Goal: Task Accomplishment & Management: Use online tool/utility

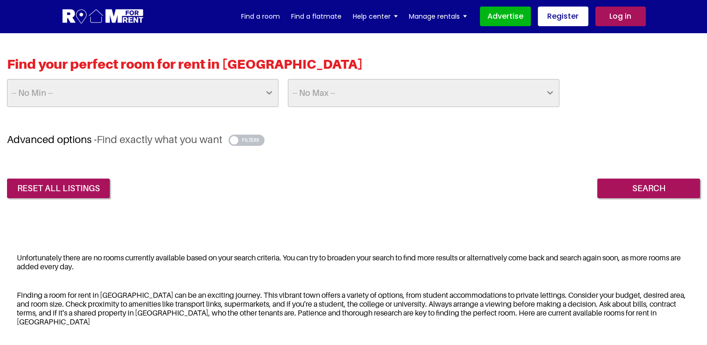
scroll to position [207, 0]
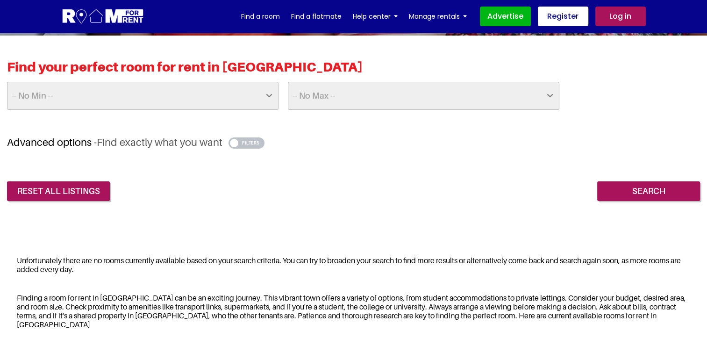
click at [263, 97] on select "-- No Min -- £25 £50 £75 £100 £125 £150 £175 £200 £225 £250 £275 £300 £325 £350…" at bounding box center [142, 96] width 271 height 28
click at [329, 87] on select "-- No Max -- £50 £75 £100 £125 £150 £175 £200 £225 £250 £275 £300 £325 £350 £37…" at bounding box center [423, 96] width 271 height 28
select select "800"
click at [288, 82] on select "-- No Max -- £50 £75 £100 £125 £150 £175 £200 £225 £250 £275 £300 £325 £350 £37…" at bounding box center [423, 96] width 271 height 28
click at [250, 142] on button "button" at bounding box center [246, 142] width 36 height 11
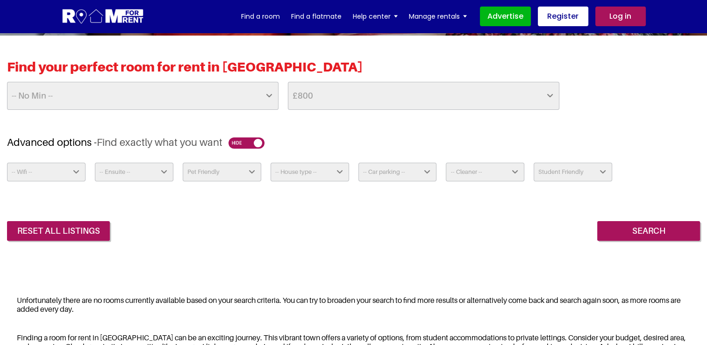
click at [66, 166] on select "-- Wifi -- Yes No" at bounding box center [46, 172] width 78 height 19
click at [162, 203] on div "-- Wifi -- Yes No -- Ensuite -- Yes No Pet Friendly Yes No -- House type -- Apa…" at bounding box center [353, 202] width 693 height 78
click at [161, 171] on select "-- Ensuite -- Yes No" at bounding box center [134, 172] width 78 height 19
select select "Yes"
click at [95, 163] on select "-- Ensuite -- Yes No" at bounding box center [134, 172] width 78 height 19
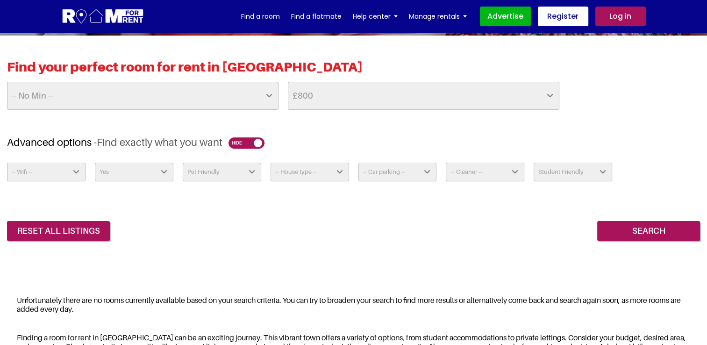
click at [418, 169] on select "-- Car parking -- Not Required No Parking On Driveway Off Street - Permit not r…" at bounding box center [397, 172] width 78 height 19
click at [592, 176] on select "Student Friendly Yes No" at bounding box center [572, 172] width 78 height 19
click at [643, 181] on div "-- Wifi -- Yes No -- Ensuite -- Yes No Pet Friendly Yes No -- House type -- Apa…" at bounding box center [353, 176] width 702 height 26
click at [653, 235] on input "Search" at bounding box center [648, 231] width 103 height 20
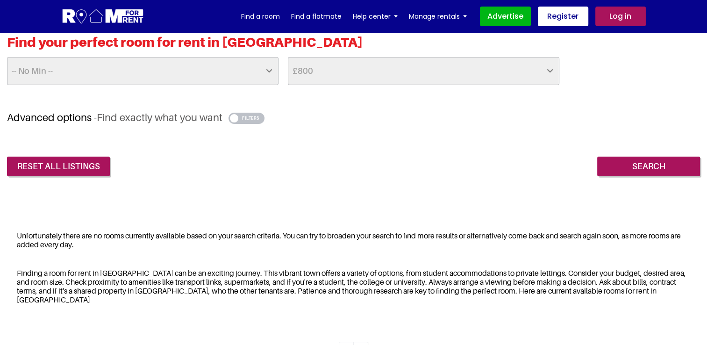
scroll to position [235, 0]
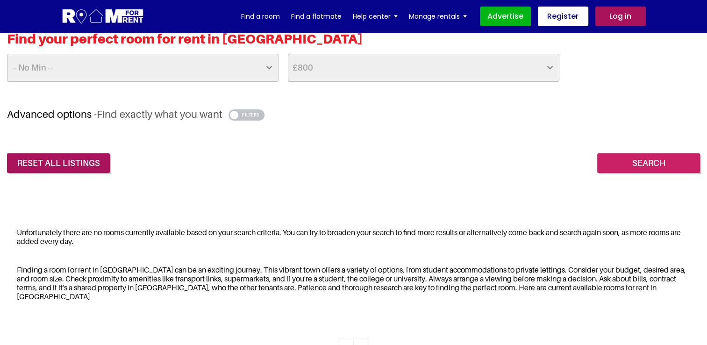
click at [655, 170] on input "Search" at bounding box center [648, 163] width 103 height 20
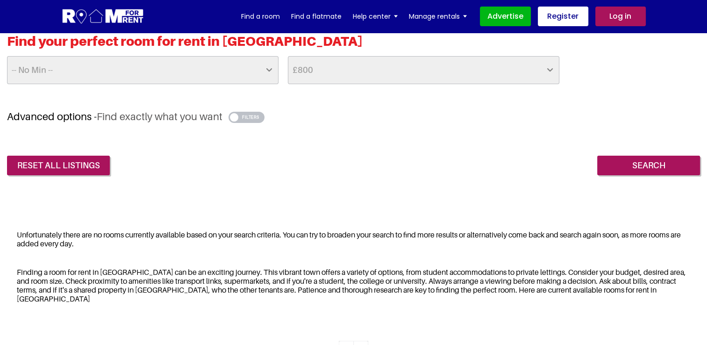
scroll to position [220, 0]
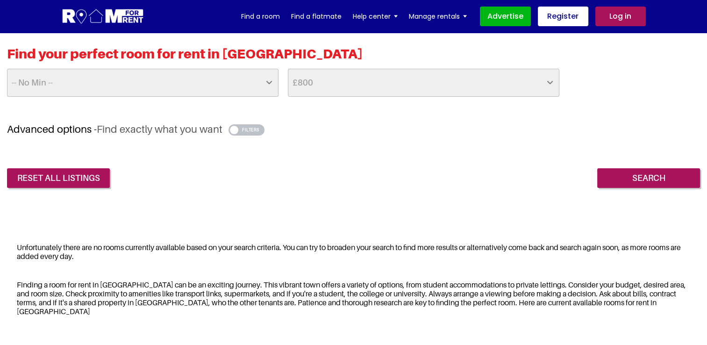
click at [245, 131] on button "button" at bounding box center [246, 129] width 36 height 11
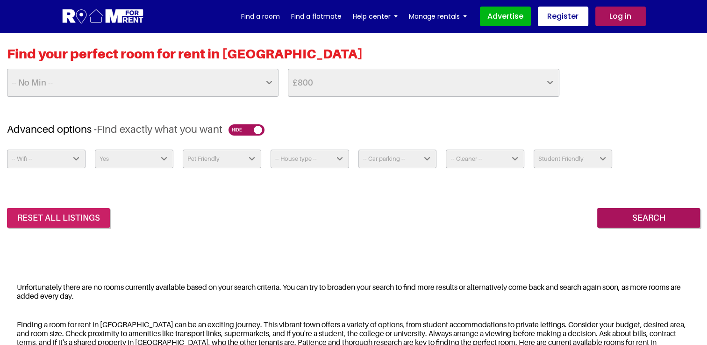
click at [43, 212] on link "reset all listings" at bounding box center [58, 218] width 103 height 20
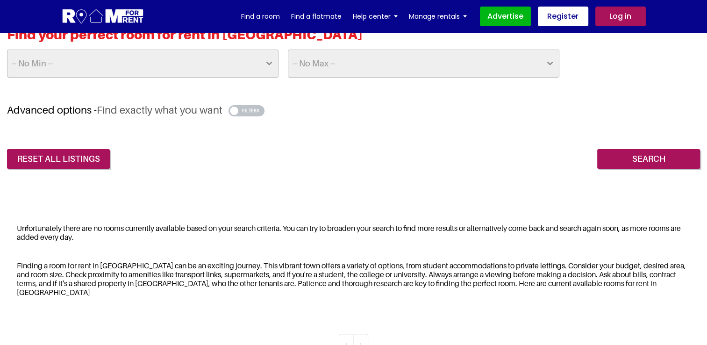
scroll to position [207, 0]
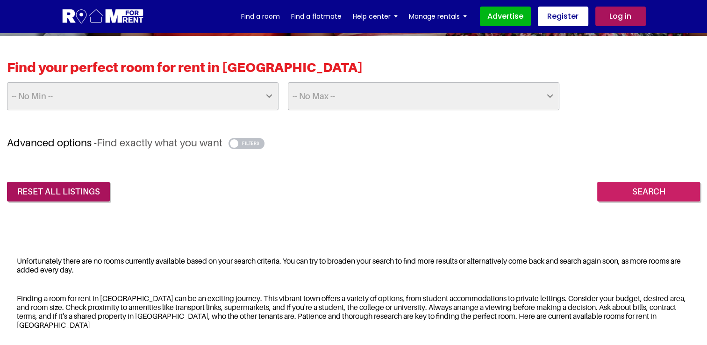
click at [638, 199] on input "Search" at bounding box center [648, 192] width 103 height 20
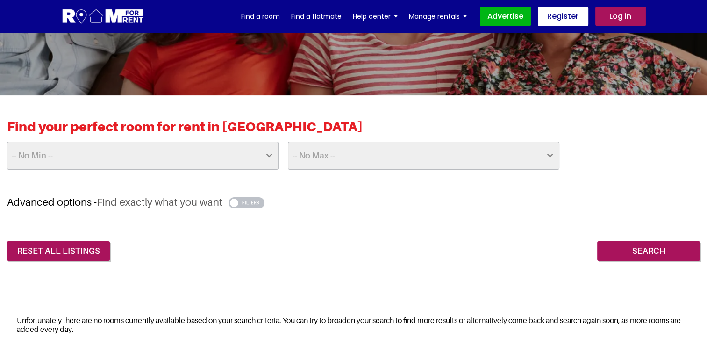
scroll to position [143, 0]
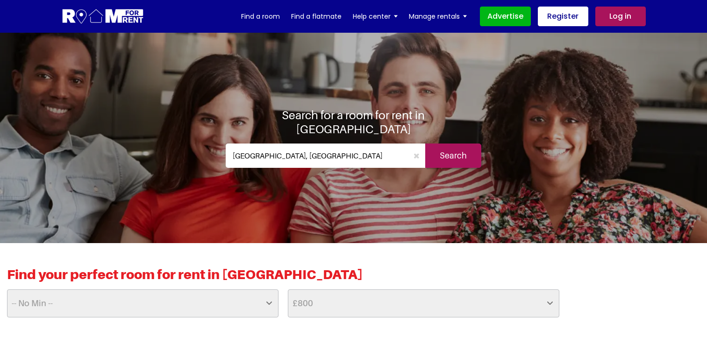
scroll to position [235, 0]
